Goal: Transaction & Acquisition: Purchase product/service

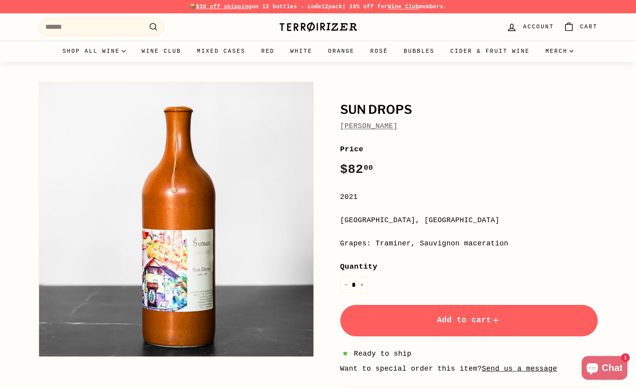
click at [363, 129] on link "[PERSON_NAME]" at bounding box center [368, 126] width 57 height 8
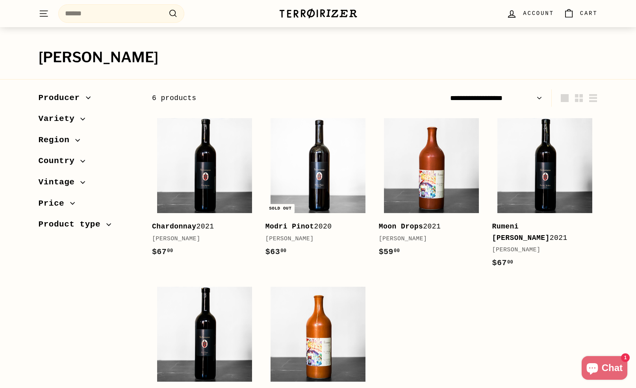
scroll to position [36, 0]
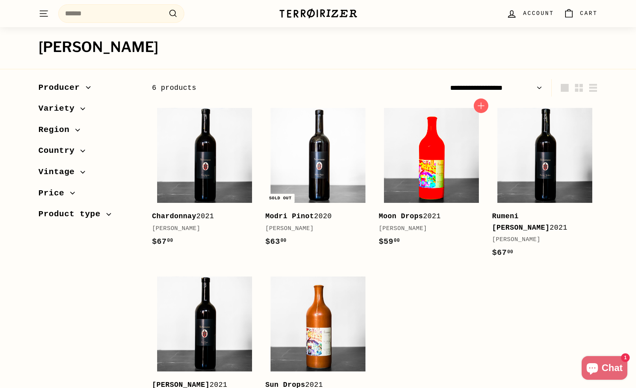
click at [424, 145] on img at bounding box center [431, 155] width 95 height 95
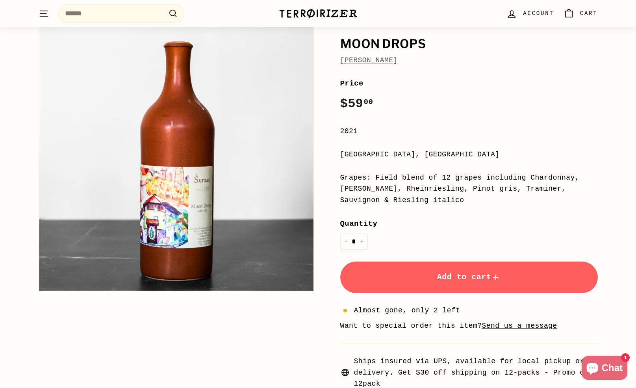
scroll to position [67, 0]
